Goal: Find specific page/section: Find specific page/section

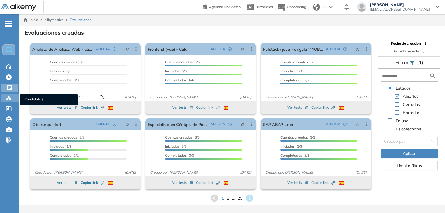
drag, startPoint x: 0, startPoint y: 0, endPoint x: 8, endPoint y: 97, distance: 97.3
click at [8, 97] on icon at bounding box center [9, 97] width 2 height 1
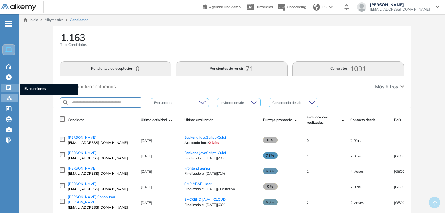
click at [4, 87] on div "Evaluaciones Evaluaciones" at bounding box center [9, 88] width 17 height 8
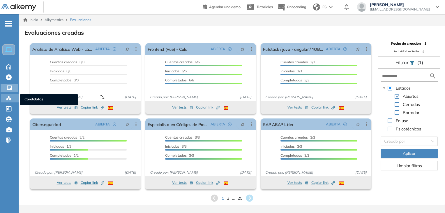
click at [3, 97] on div "Candidatos Candidatos" at bounding box center [9, 98] width 17 height 8
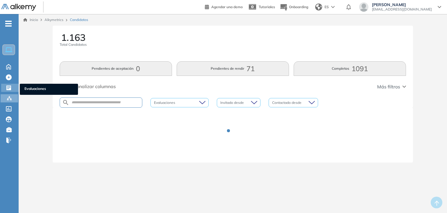
click at [6, 88] on icon at bounding box center [9, 88] width 6 height 6
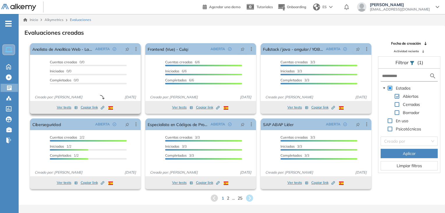
click at [89, 107] on span "Copiar link Created by potrace 1.16, written by [PERSON_NAME] [DATE]-[DATE]" at bounding box center [93, 107] width 24 height 5
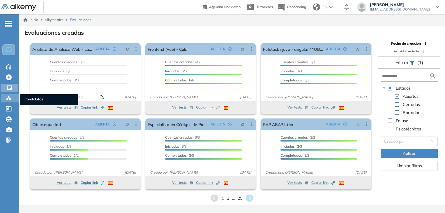
click at [9, 98] on icon at bounding box center [9, 98] width 6 height 6
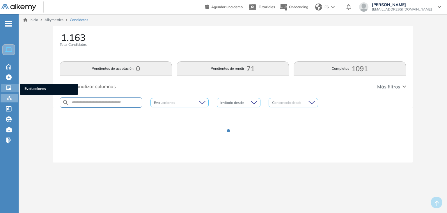
click at [8, 89] on icon at bounding box center [8, 87] width 5 height 5
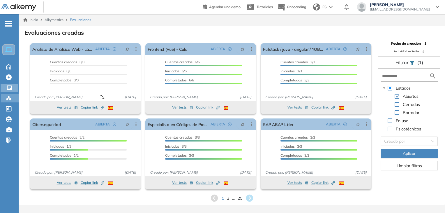
drag, startPoint x: 4, startPoint y: 102, endPoint x: 7, endPoint y: 100, distance: 3.6
click at [4, 102] on ul "Home Home Crear Evaluación Crear Evaluación Evaluaciones Evaluaciones Candidato…" at bounding box center [9, 84] width 19 height 122
click at [7, 100] on icon at bounding box center [9, 98] width 6 height 6
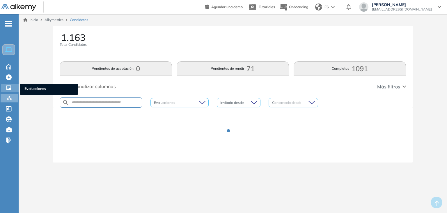
click at [8, 86] on icon at bounding box center [8, 87] width 5 height 5
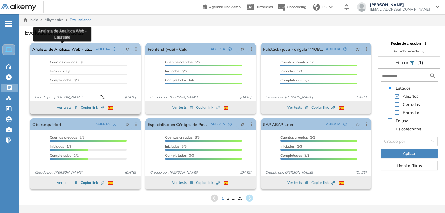
click at [77, 49] on link "Analista de Analitica Web - Laureate" at bounding box center [62, 49] width 61 height 12
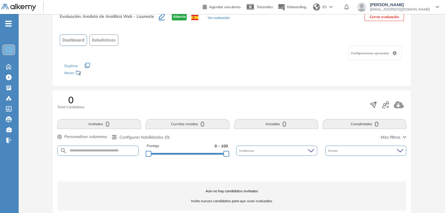
scroll to position [29, 0]
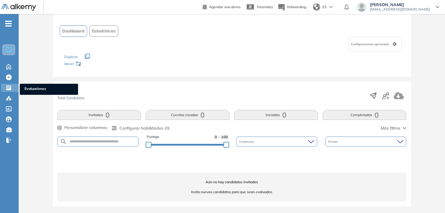
click at [8, 90] on div "Evaluaciones Evaluaciones" at bounding box center [9, 88] width 17 height 8
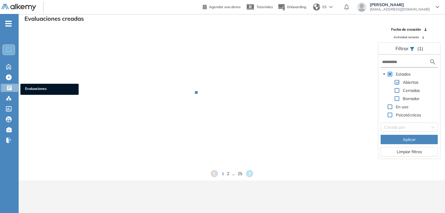
scroll to position [14, 0]
